Goal: Book appointment/travel/reservation

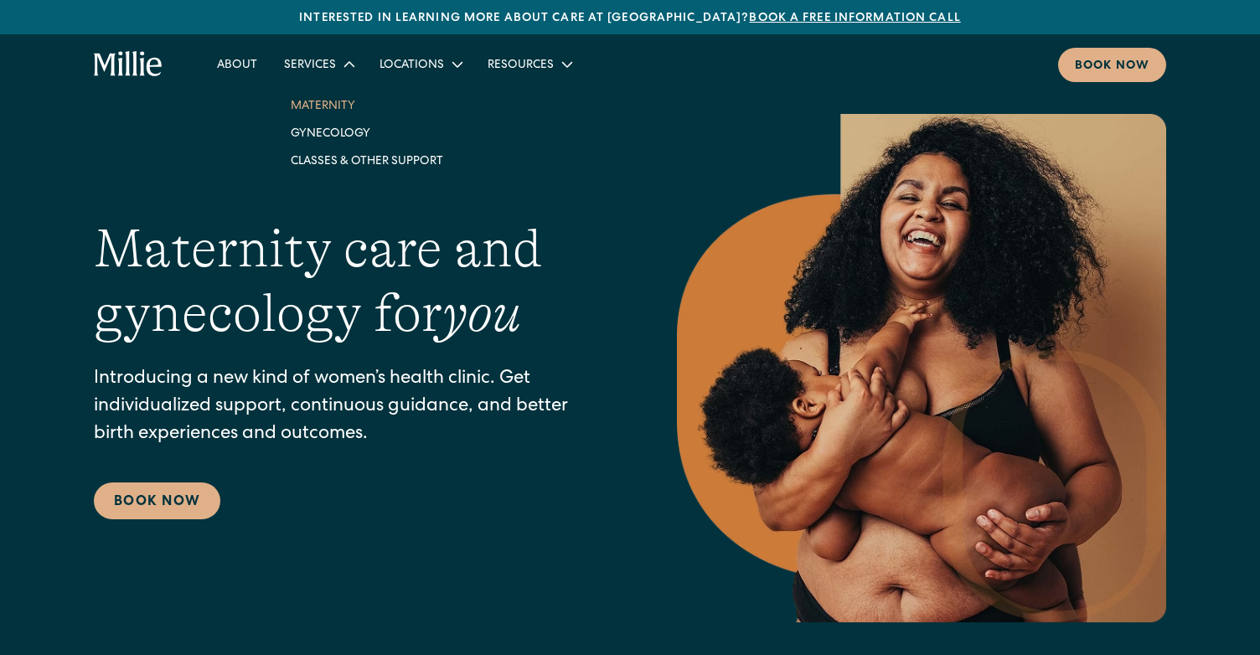
click at [327, 104] on link "Maternity" at bounding box center [366, 105] width 179 height 28
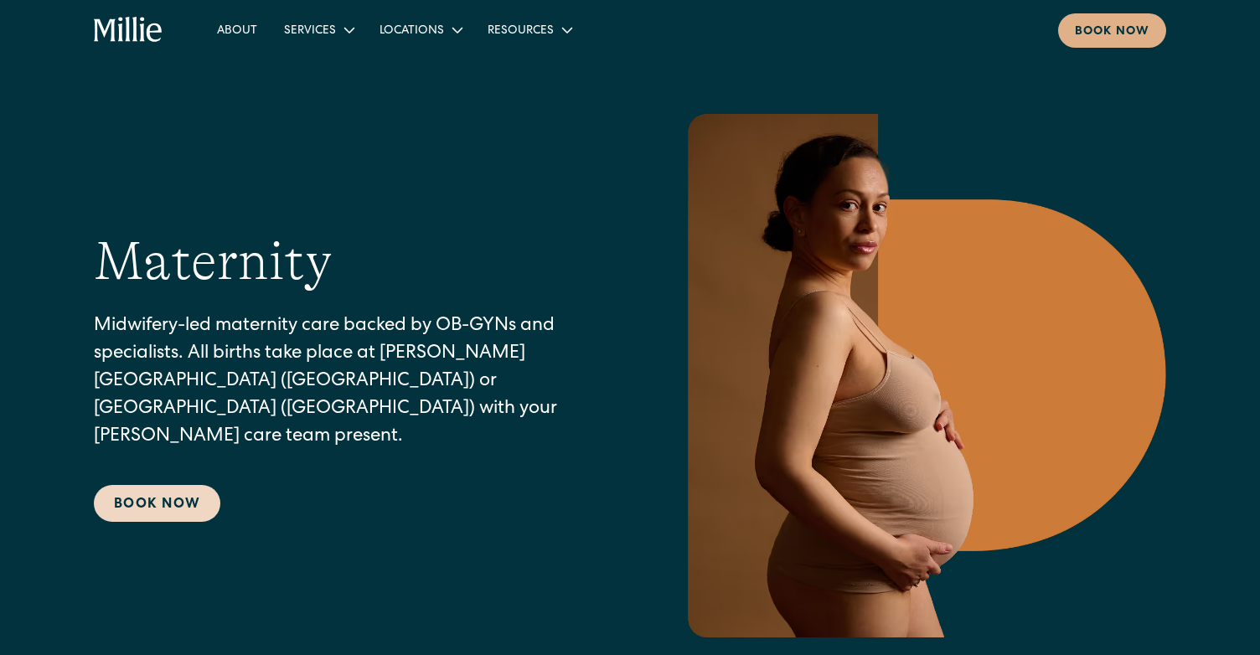
click at [128, 498] on link "Book Now" at bounding box center [157, 503] width 126 height 37
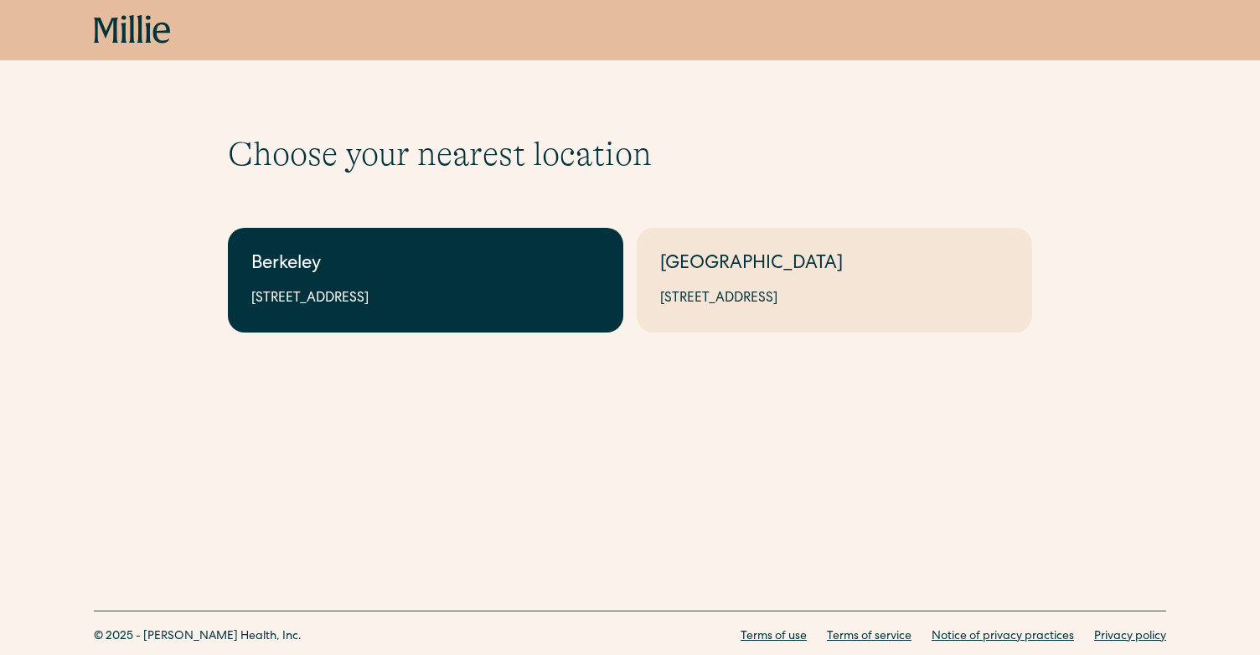
click at [339, 290] on div "2999 Regent St, Suite 524, Berkeley, CA 94705" at bounding box center [425, 299] width 348 height 20
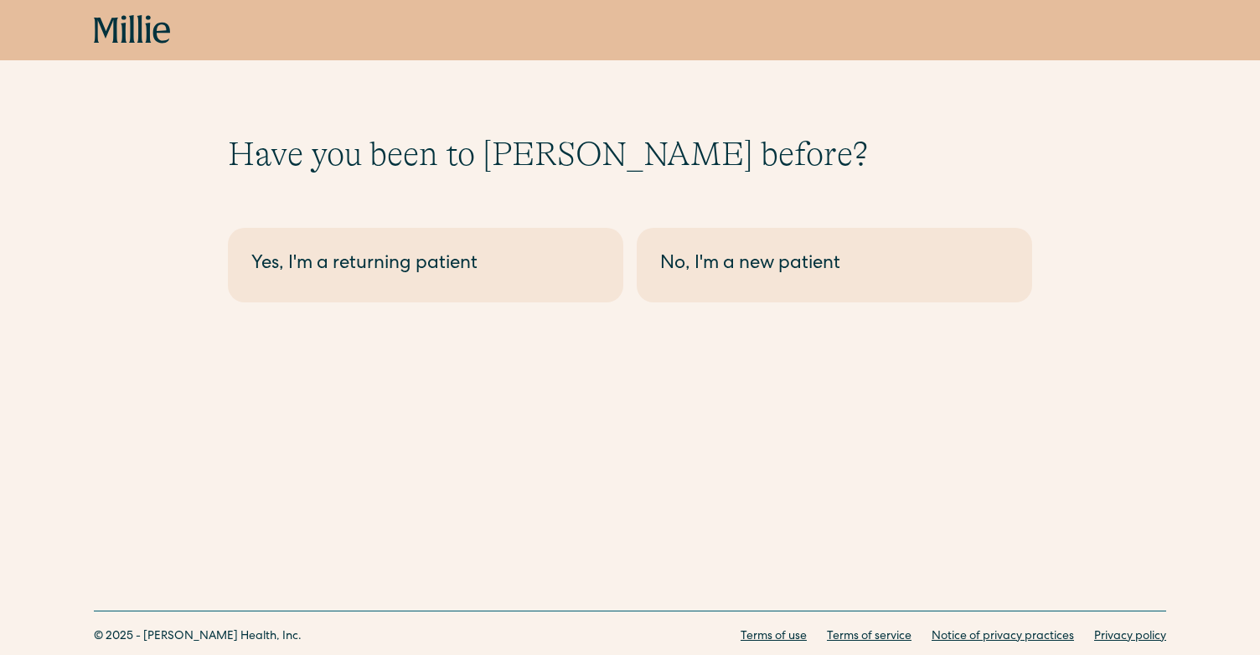
click at [339, 290] on link "Yes, I'm a returning patient" at bounding box center [425, 265] width 395 height 75
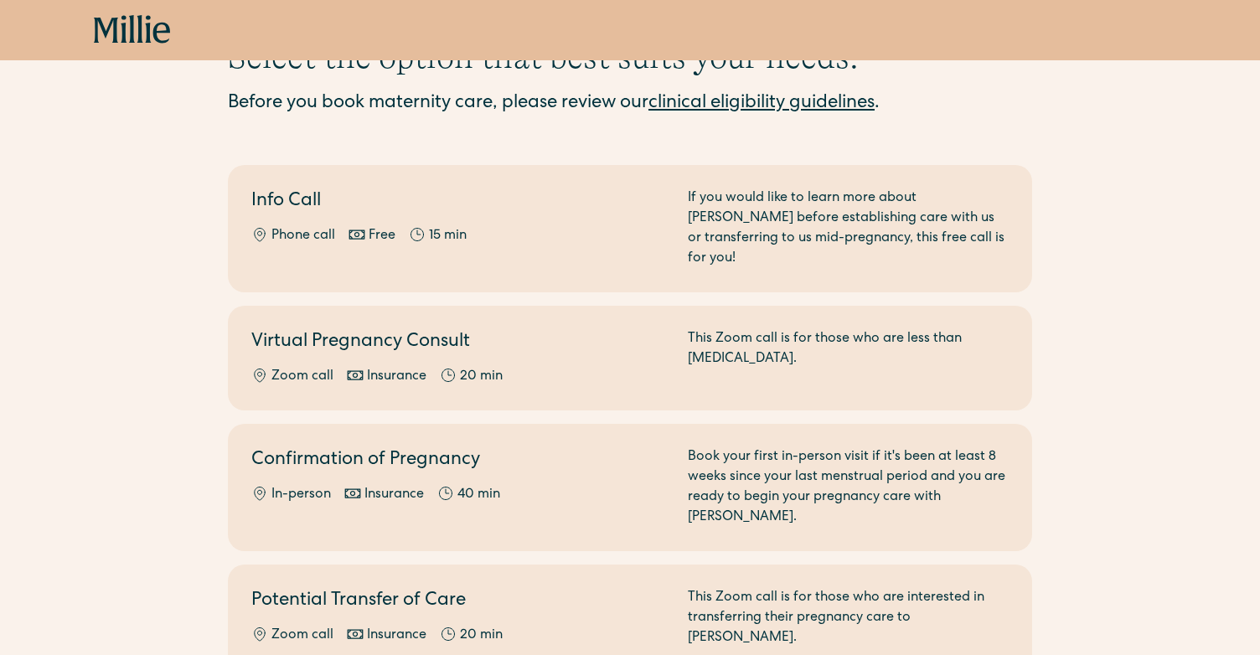
scroll to position [98, 0]
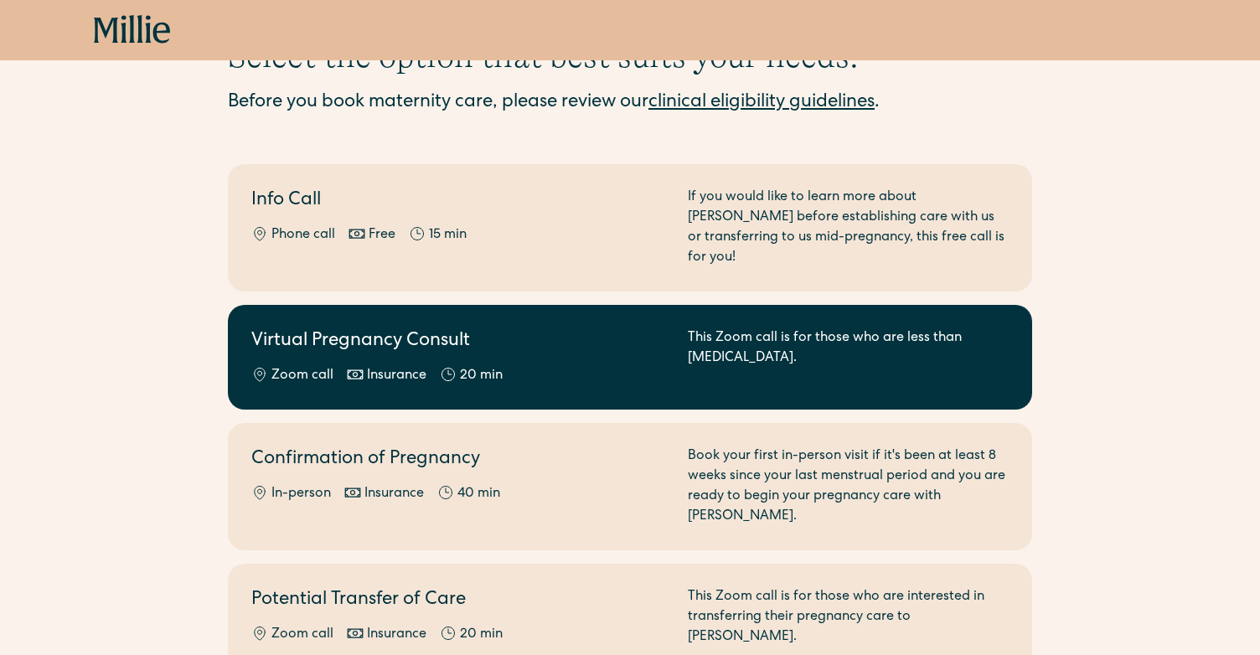
click at [336, 344] on div "Virtual Pregnancy Consult Zoom call Insurance 20 min" at bounding box center [459, 357] width 416 height 58
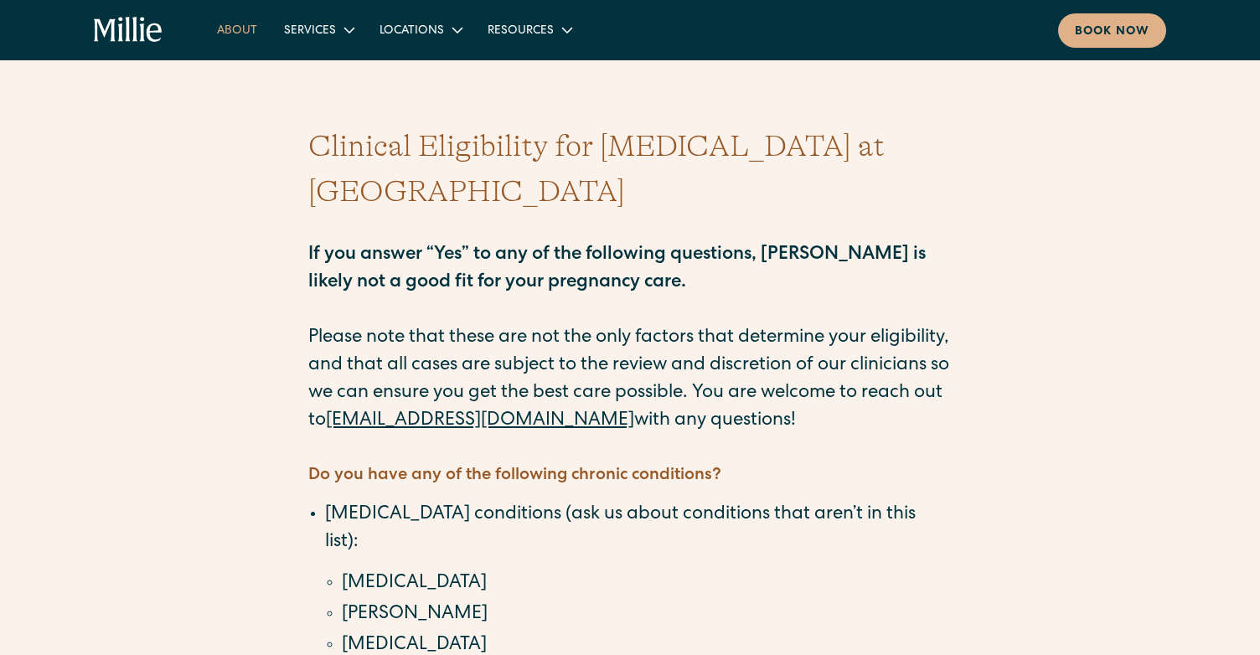
click at [252, 37] on link "About" at bounding box center [237, 30] width 67 height 28
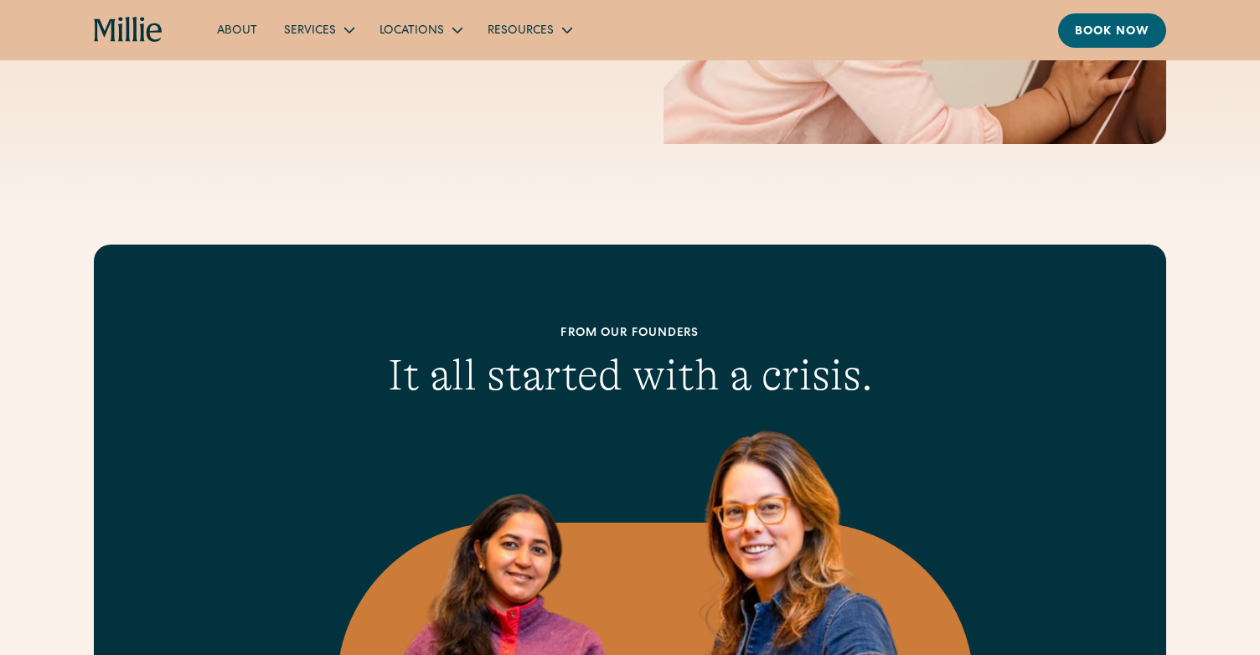
scroll to position [428, 0]
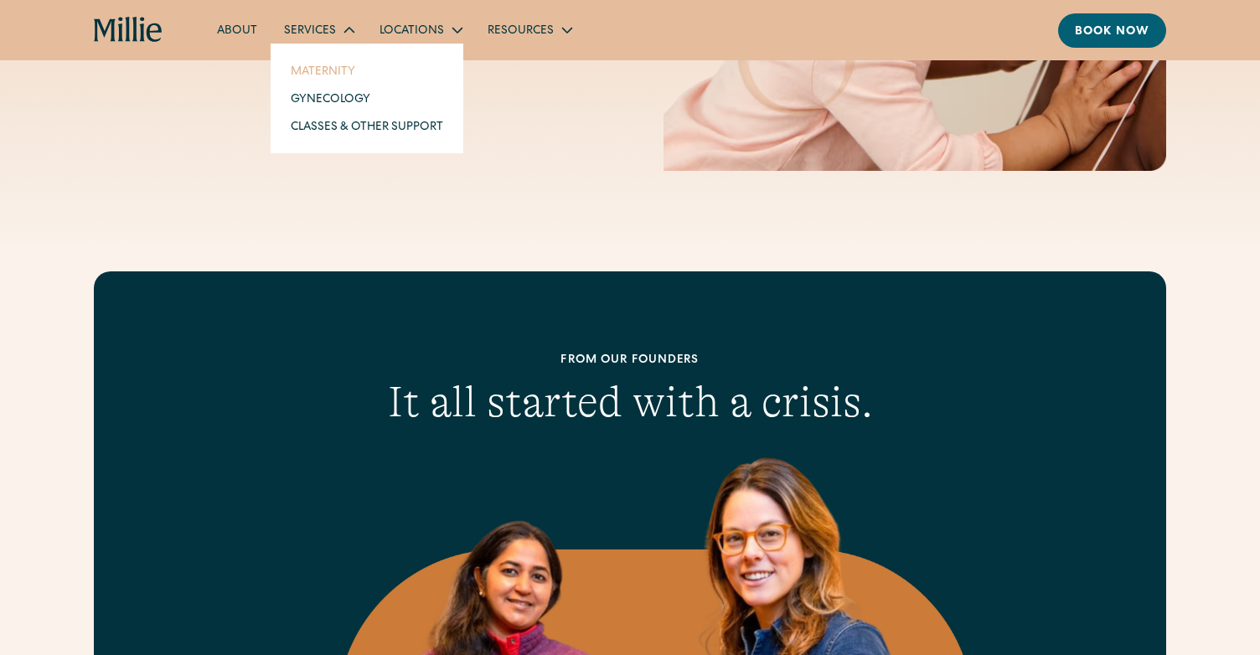
click at [306, 64] on link "Maternity" at bounding box center [366, 71] width 179 height 28
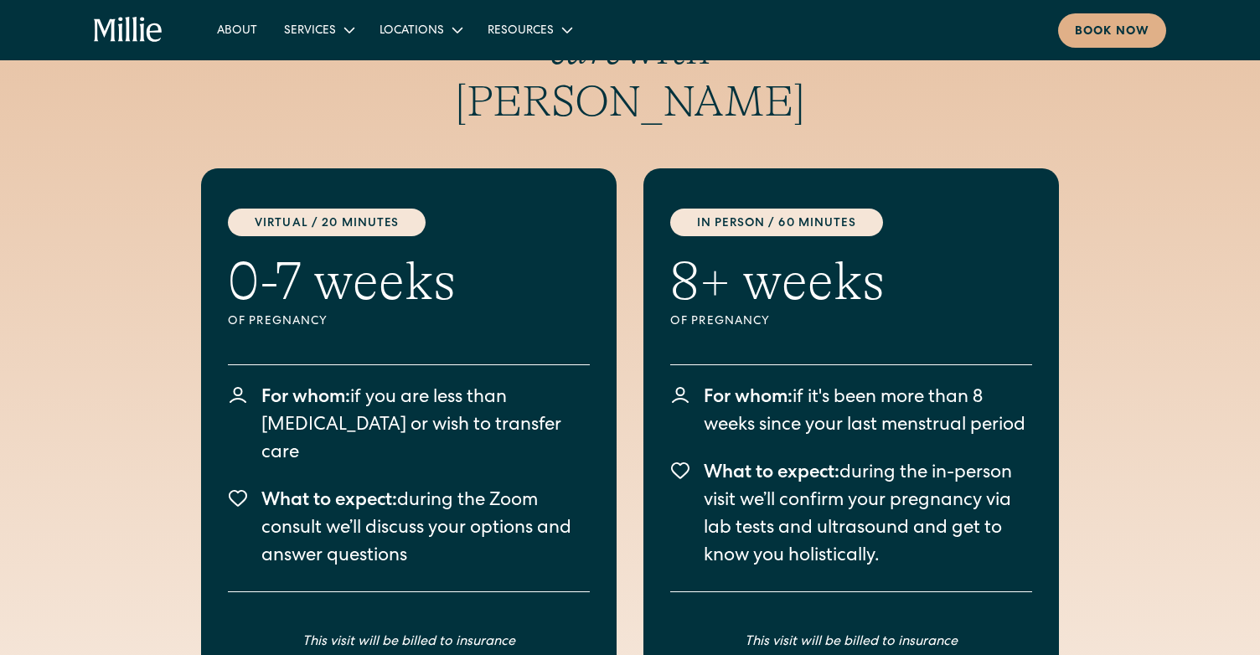
scroll to position [4673, 0]
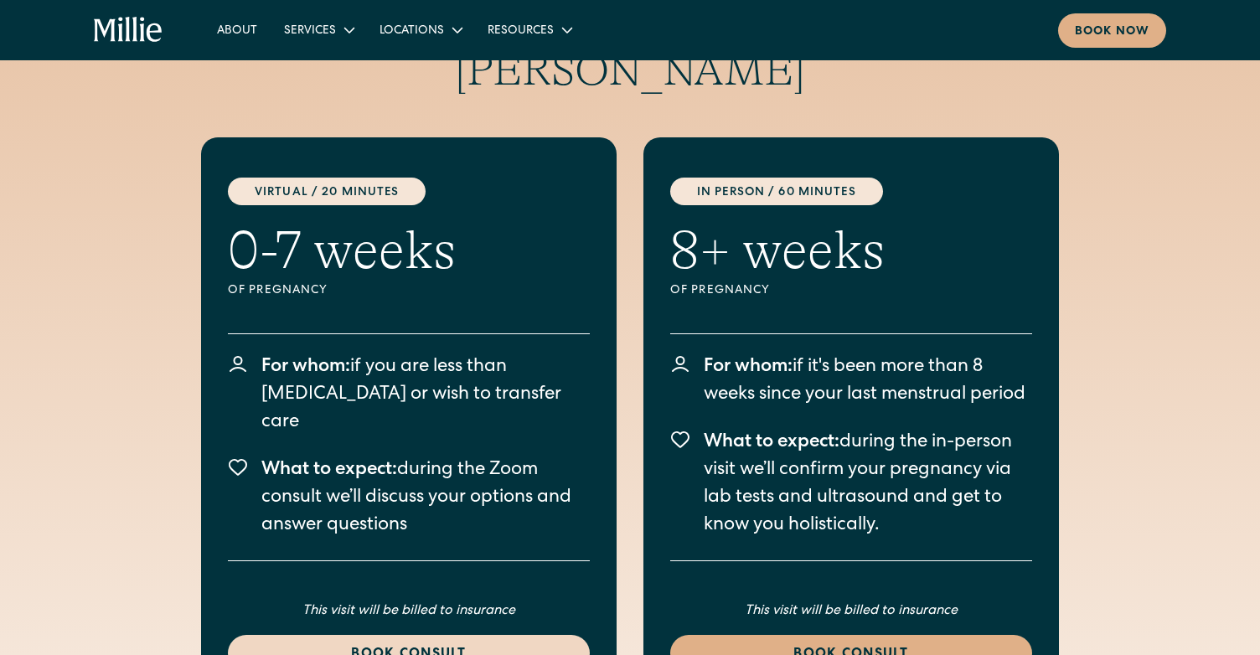
click at [435, 645] on div "Book consult" at bounding box center [409, 655] width 322 height 20
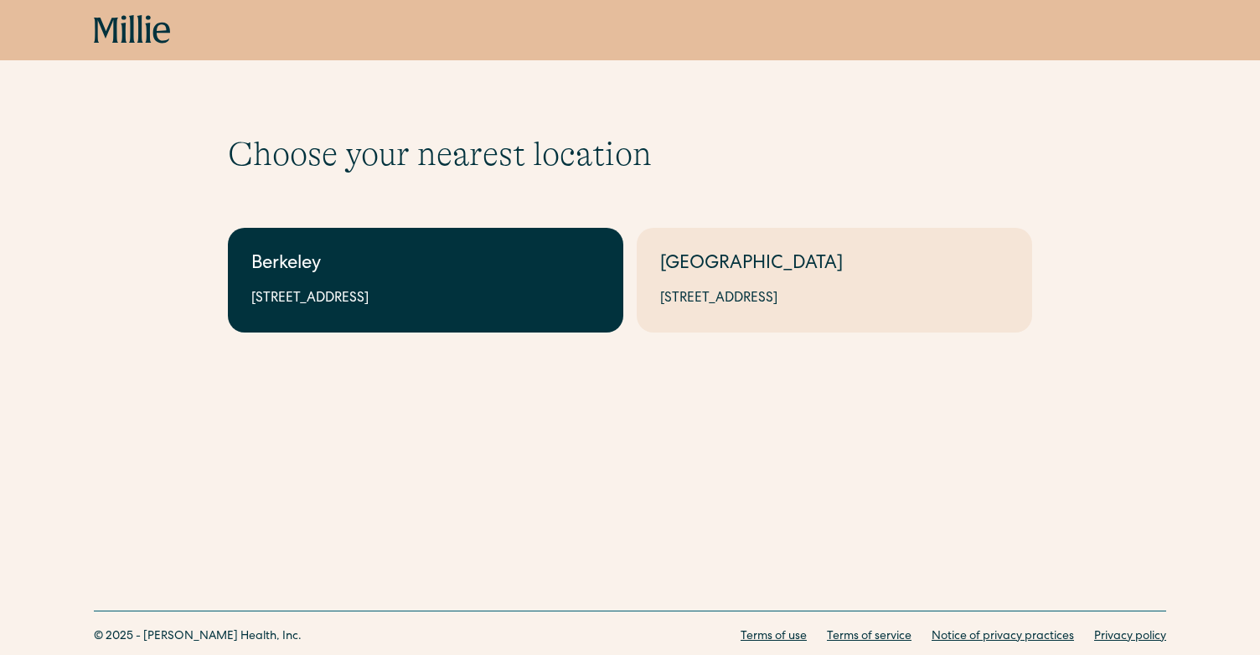
click at [411, 327] on link "Berkeley 2999 Regent St, Suite 524, Berkeley, CA 94705" at bounding box center [425, 280] width 395 height 105
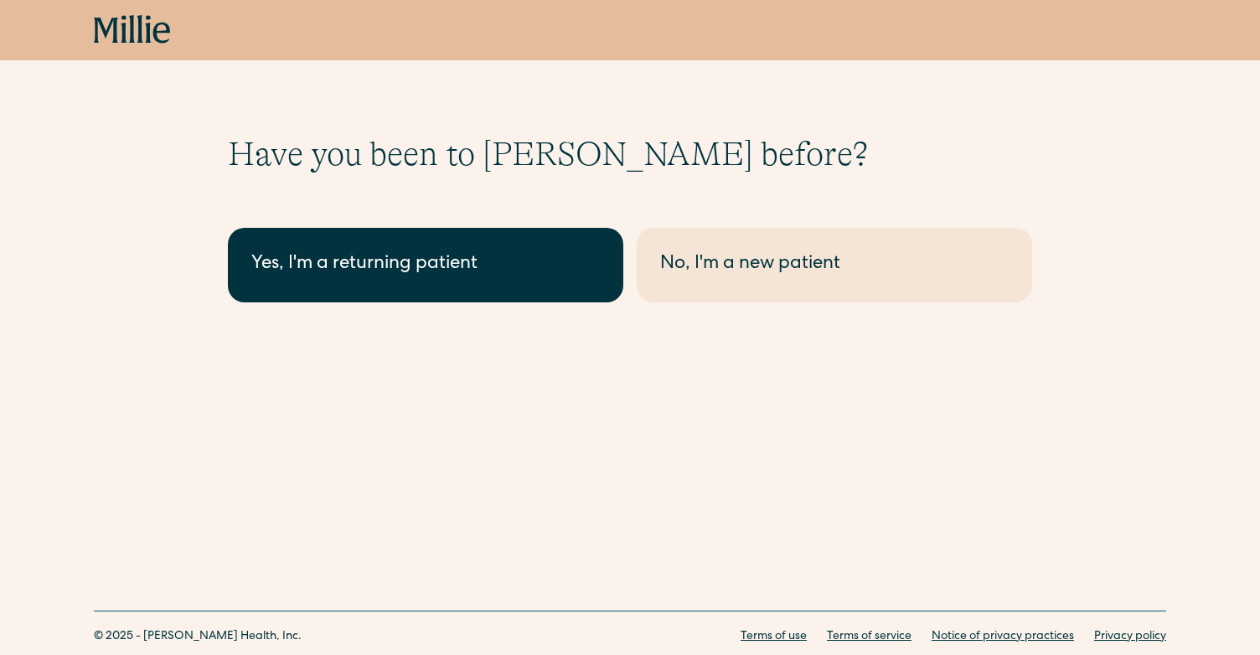
click at [408, 250] on link "Yes, I'm a returning patient" at bounding box center [425, 265] width 395 height 75
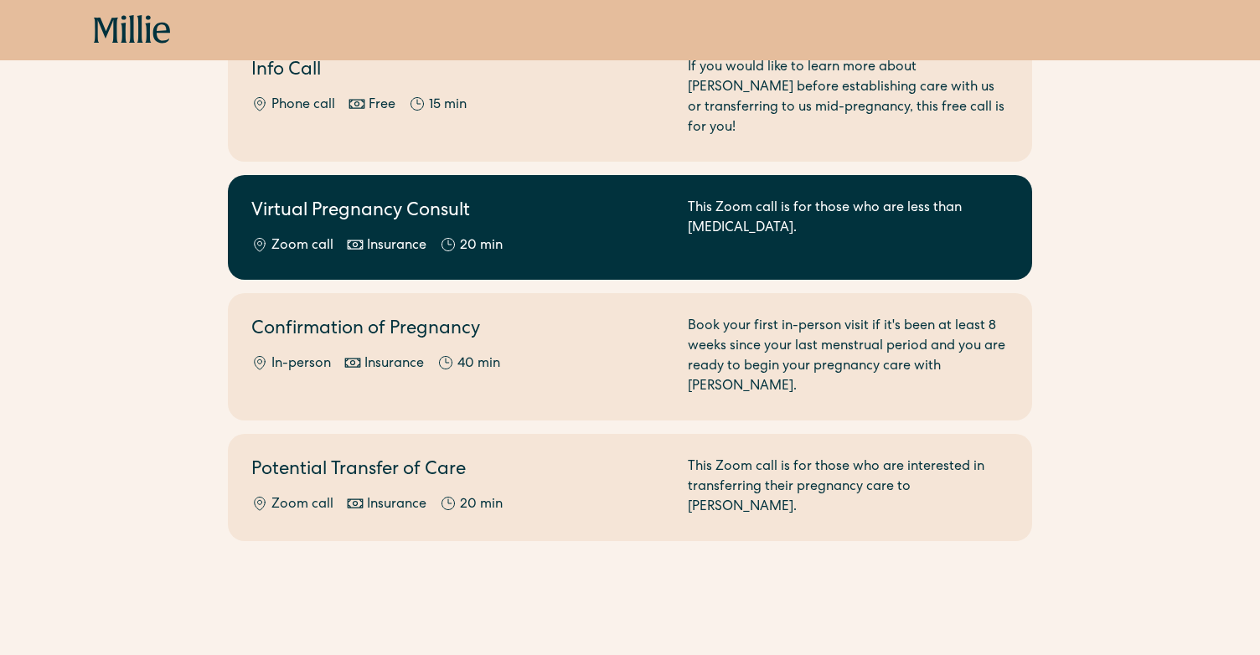
scroll to position [229, 0]
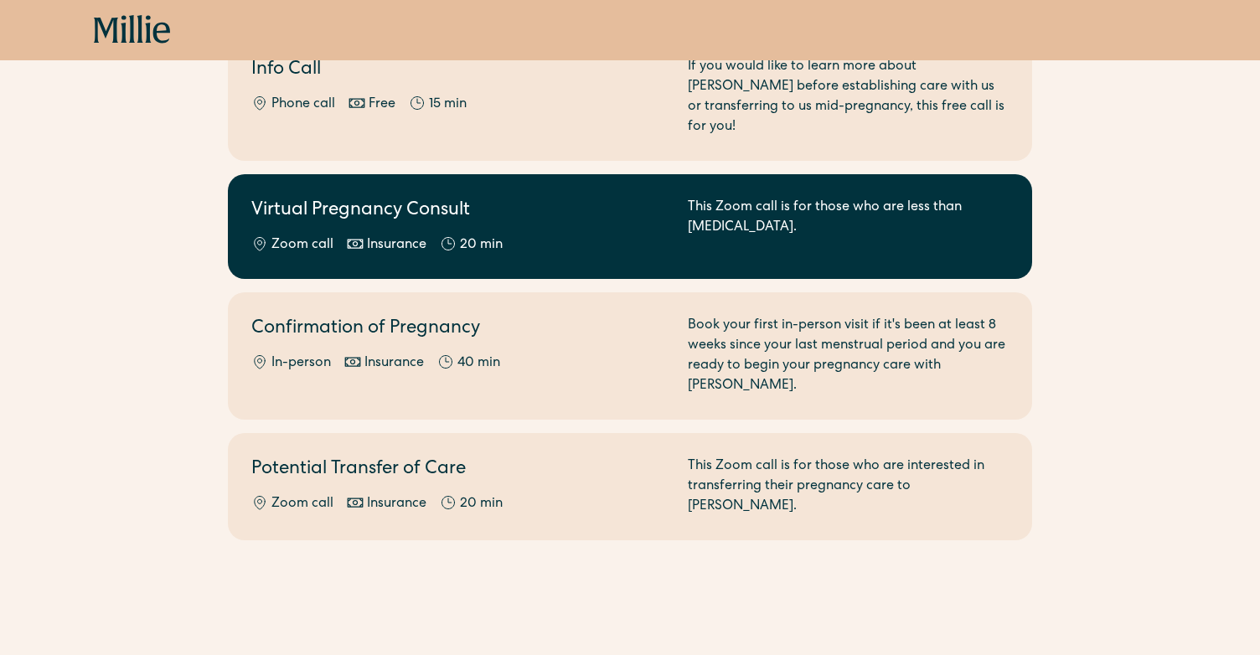
click at [454, 203] on h2 "Virtual Pregnancy Consult" at bounding box center [459, 212] width 416 height 28
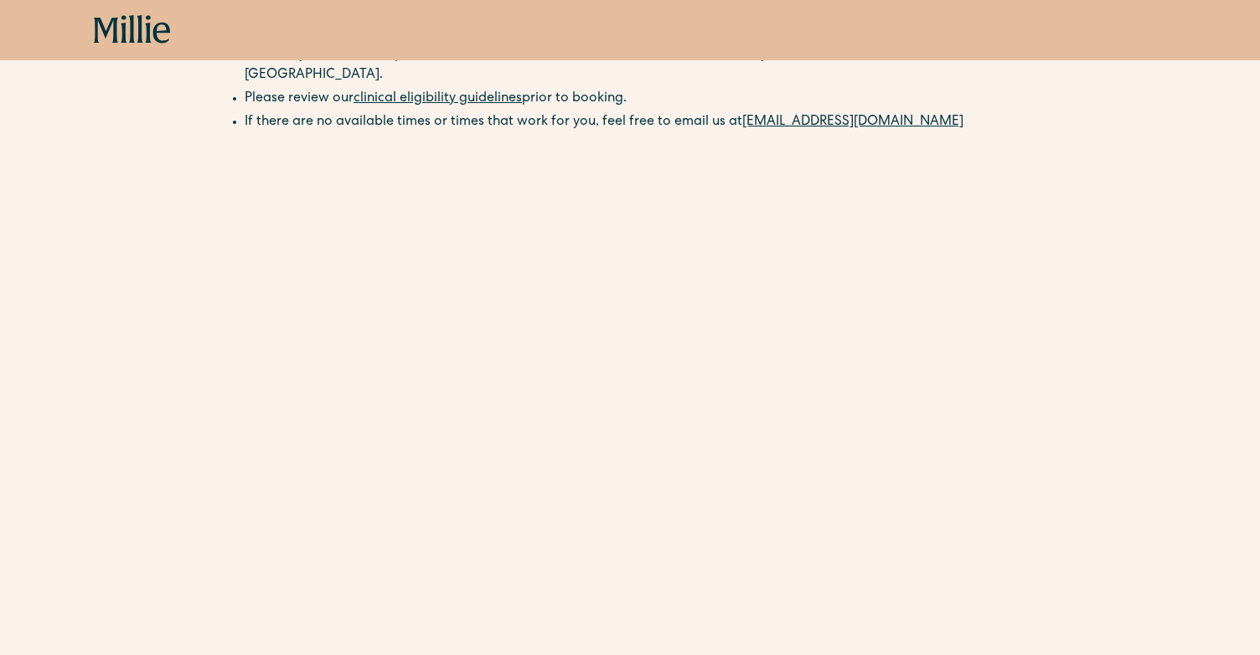
scroll to position [256, 0]
